Goal: Find specific page/section: Find specific page/section

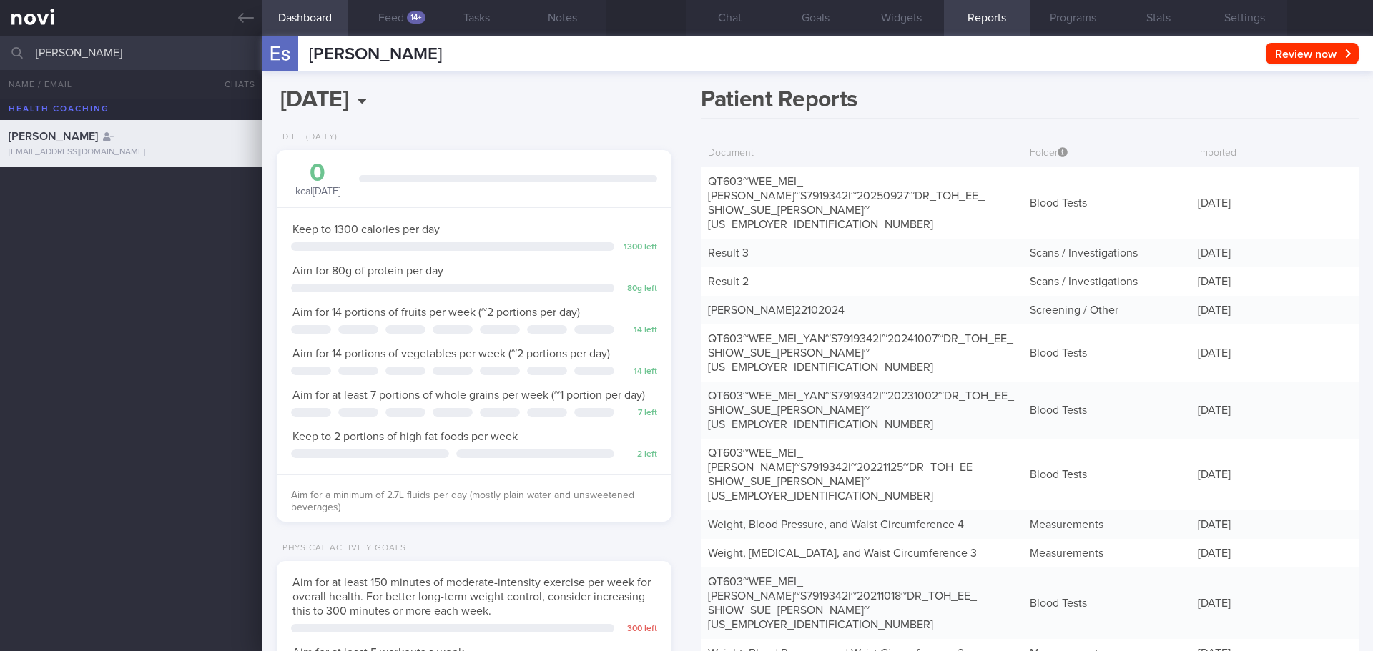
select select "9"
click at [0, 51] on input "[PERSON_NAME]" at bounding box center [686, 53] width 1373 height 34
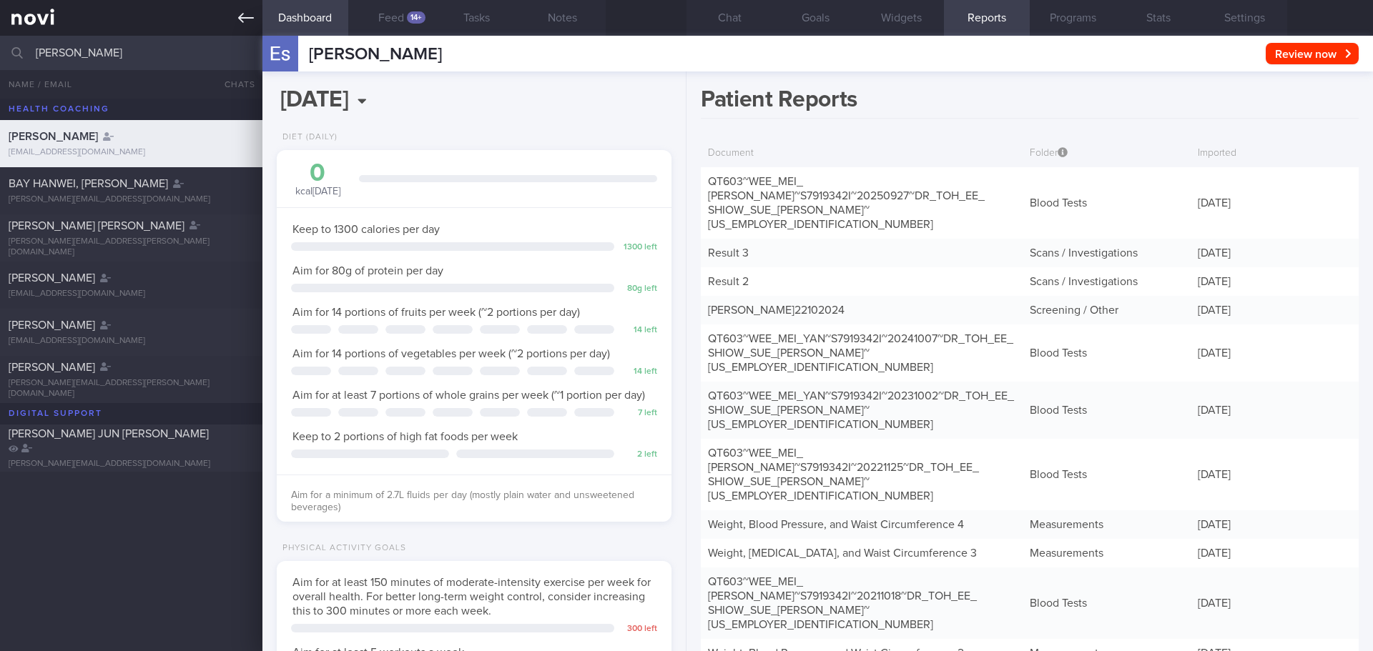
drag, startPoint x: 117, startPoint y: 51, endPoint x: 0, endPoint y: 21, distance: 120.9
click at [0, 21] on div "Patients New Users Coaches [PERSON_NAME] All active patients Assigned patients …" at bounding box center [686, 325] width 1373 height 651
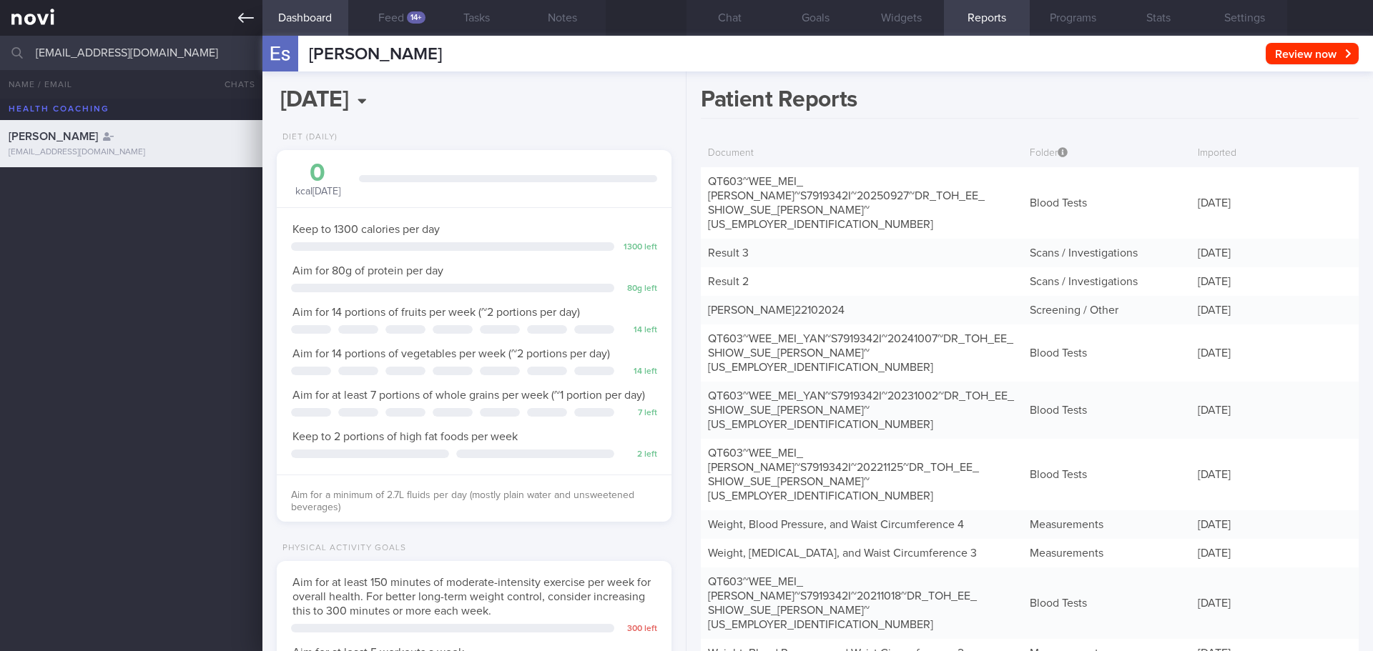
click at [241, 19] on icon at bounding box center [246, 18] width 16 height 10
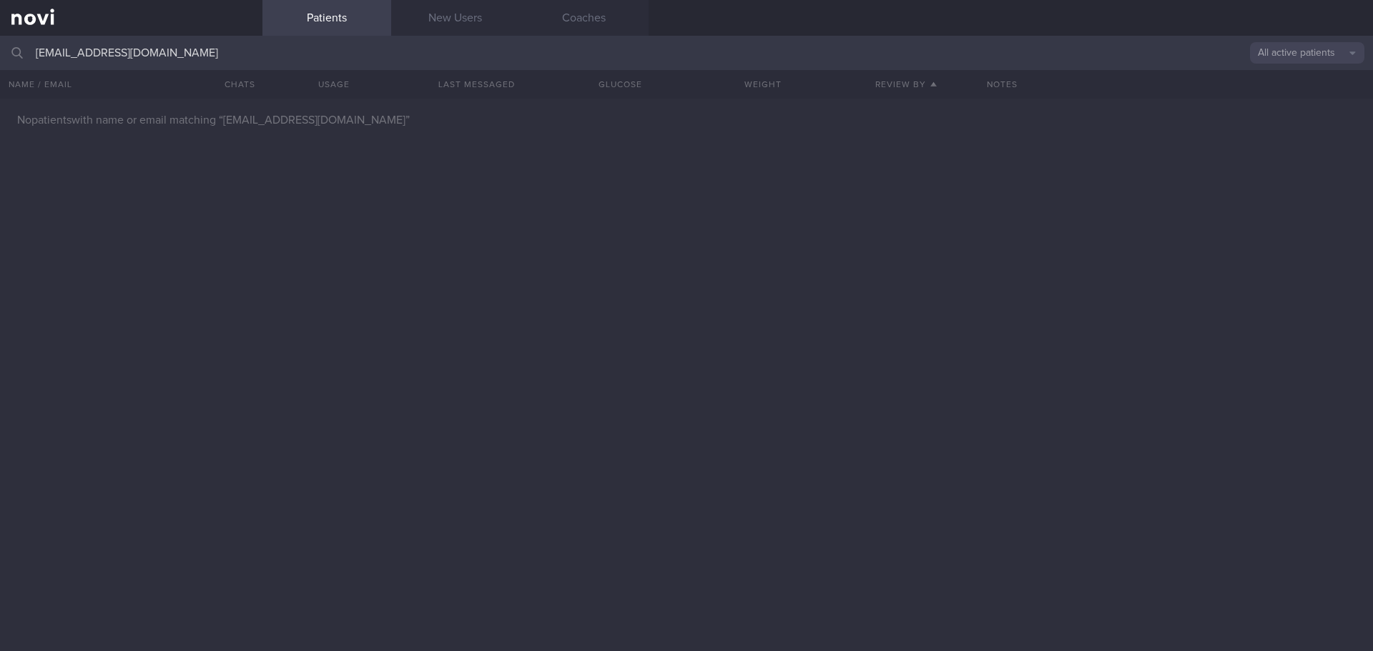
click at [1291, 60] on button "All active patients" at bounding box center [1307, 52] width 114 height 21
click at [1280, 119] on button "Archived patients" at bounding box center [1307, 119] width 114 height 21
click at [200, 47] on input "[EMAIL_ADDRESS][DOMAIN_NAME]" at bounding box center [686, 53] width 1373 height 34
click at [544, 43] on input "[EMAIL_ADDRESS][DOMAIN_NAME]" at bounding box center [686, 53] width 1373 height 34
drag, startPoint x: 188, startPoint y: 55, endPoint x: 0, endPoint y: 30, distance: 189.7
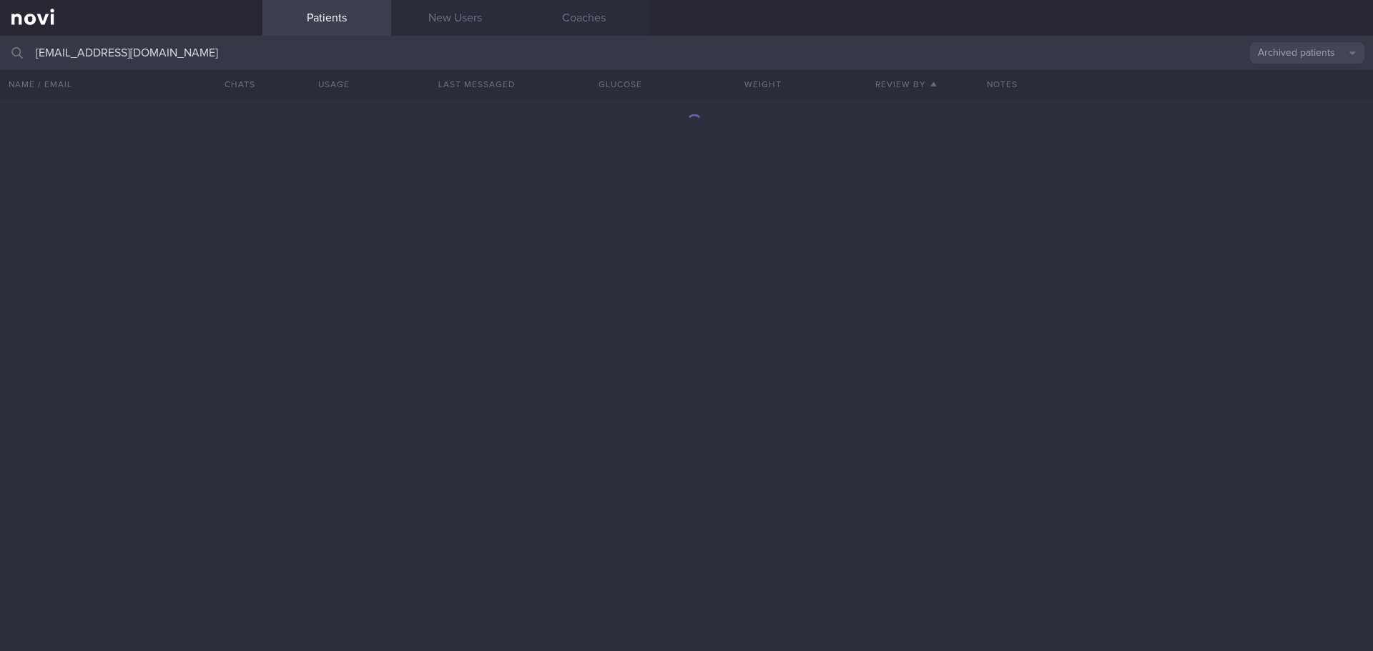
click at [0, 30] on div "Patients New Users Coaches [EMAIL_ADDRESS][DOMAIN_NAME] Archived patients Assig…" at bounding box center [686, 325] width 1373 height 651
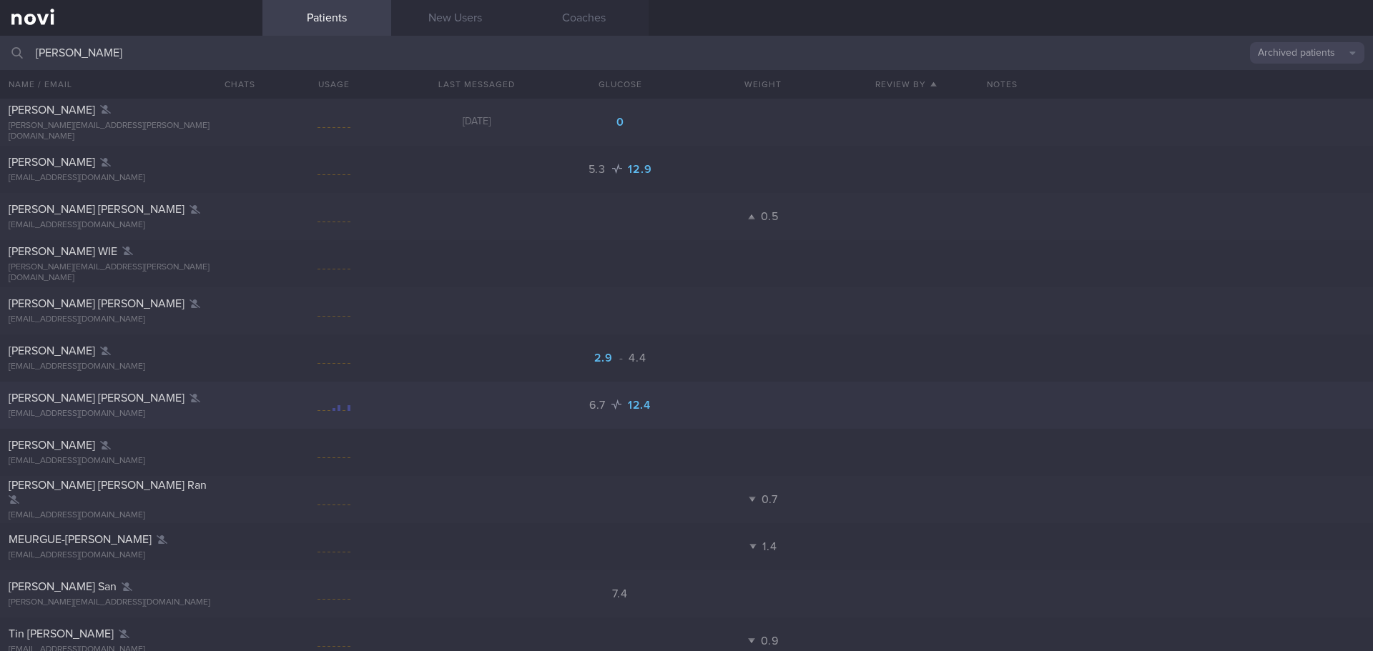
type input "[PERSON_NAME]"
click at [109, 403] on div "[PERSON_NAME] [PERSON_NAME]" at bounding box center [130, 398] width 242 height 14
select select "9"
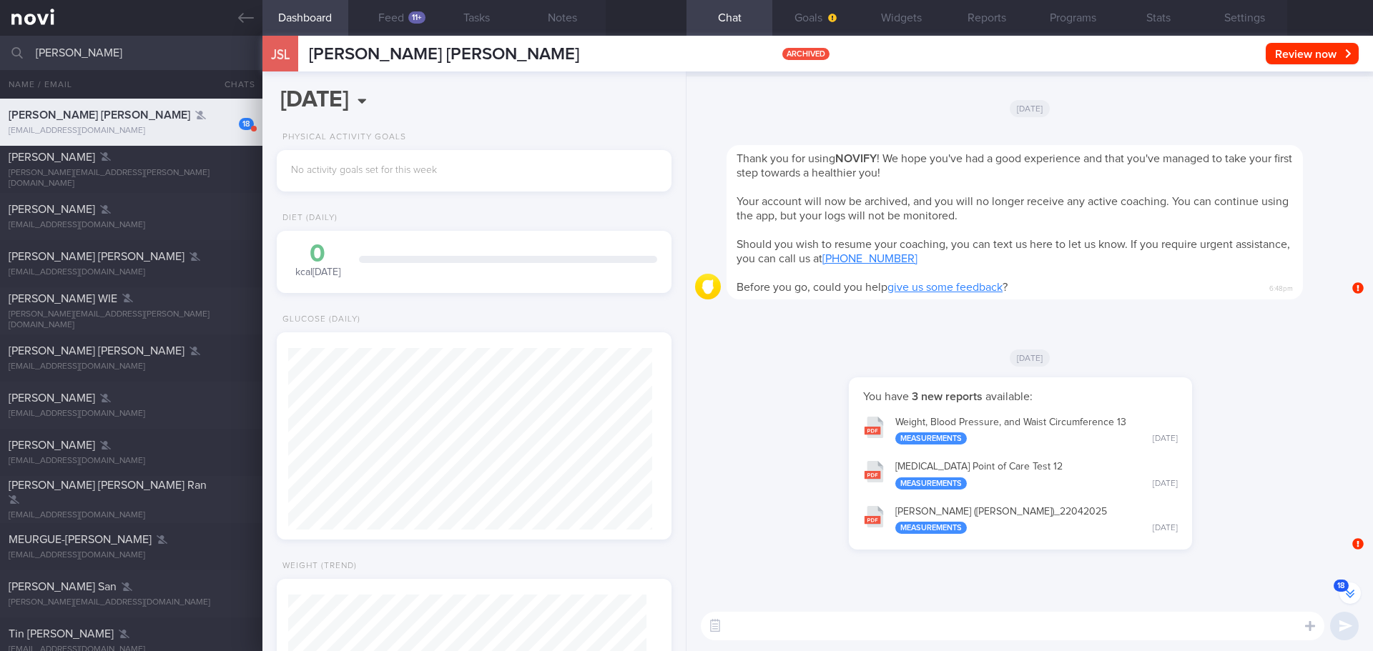
scroll to position [182, 365]
click at [1344, 596] on button "18" at bounding box center [1349, 593] width 21 height 21
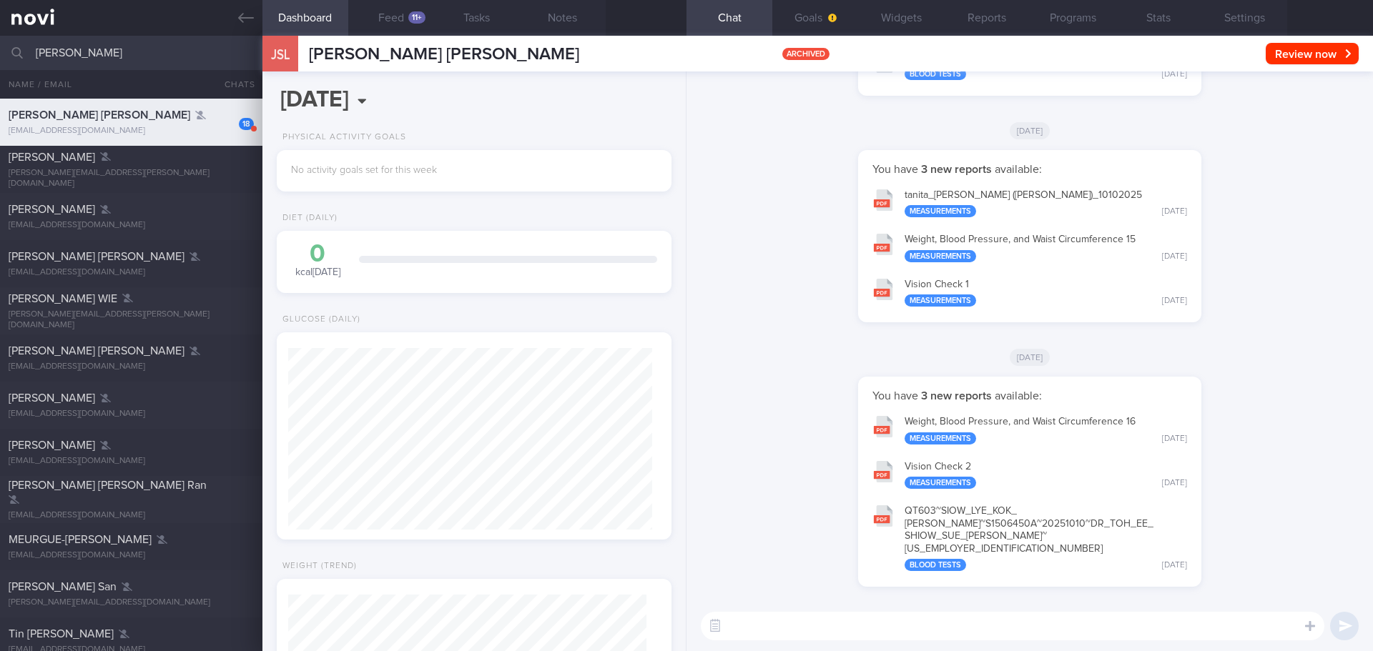
scroll to position [1, 0]
click at [1232, 11] on button "Settings" at bounding box center [1244, 18] width 86 height 36
